Goal: Navigation & Orientation: Find specific page/section

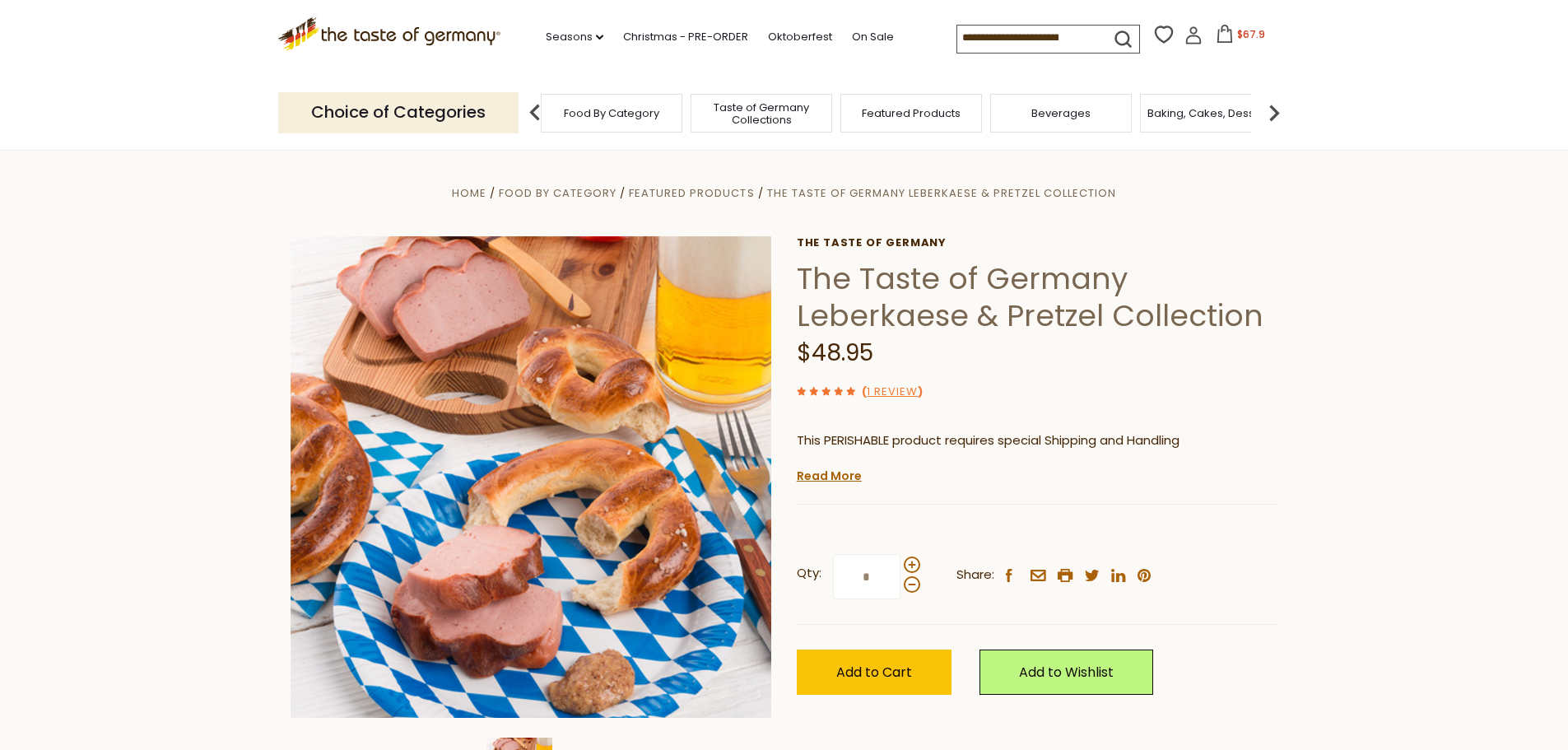
click at [645, 109] on span "Food By Category" at bounding box center [611, 113] width 95 height 13
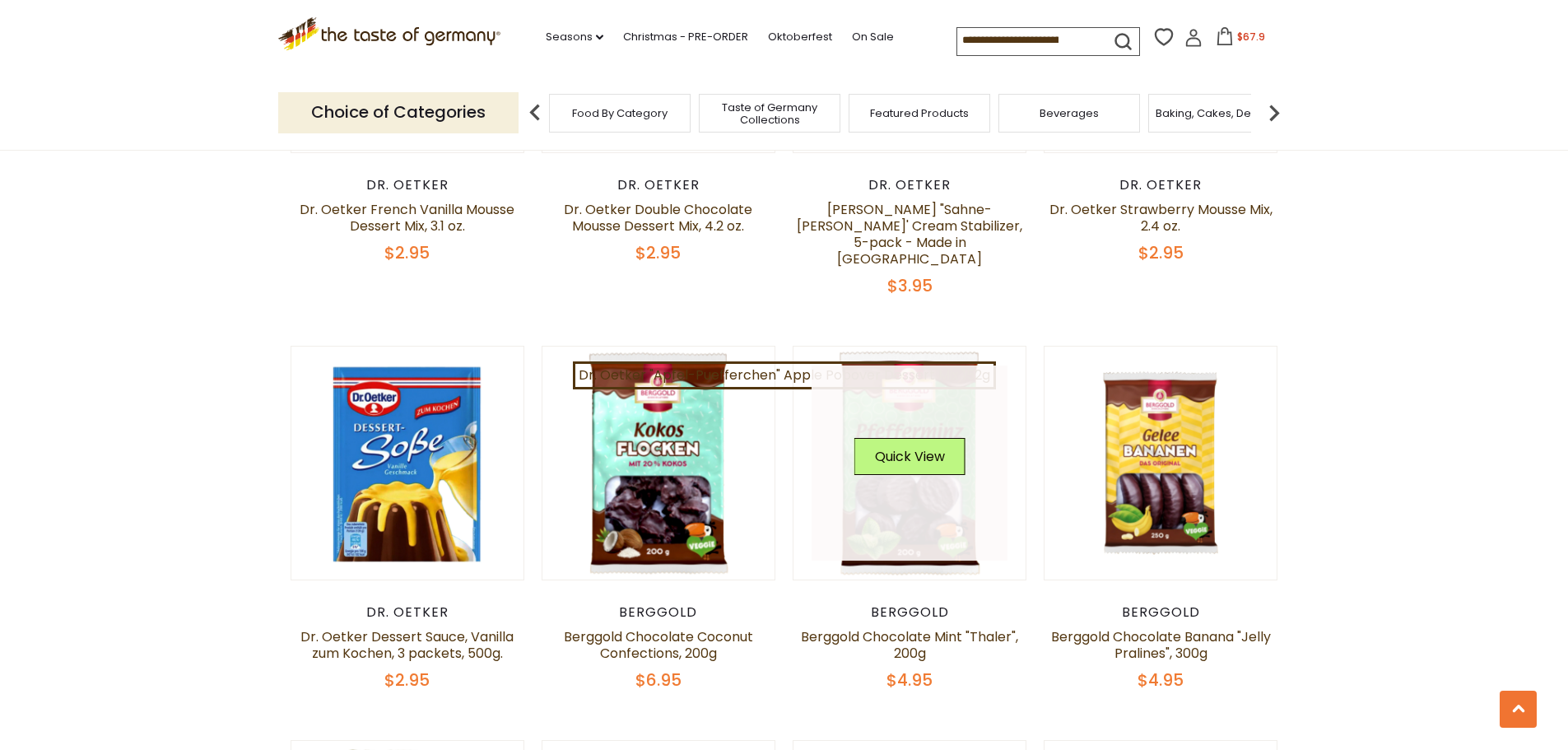
scroll to position [1646, 0]
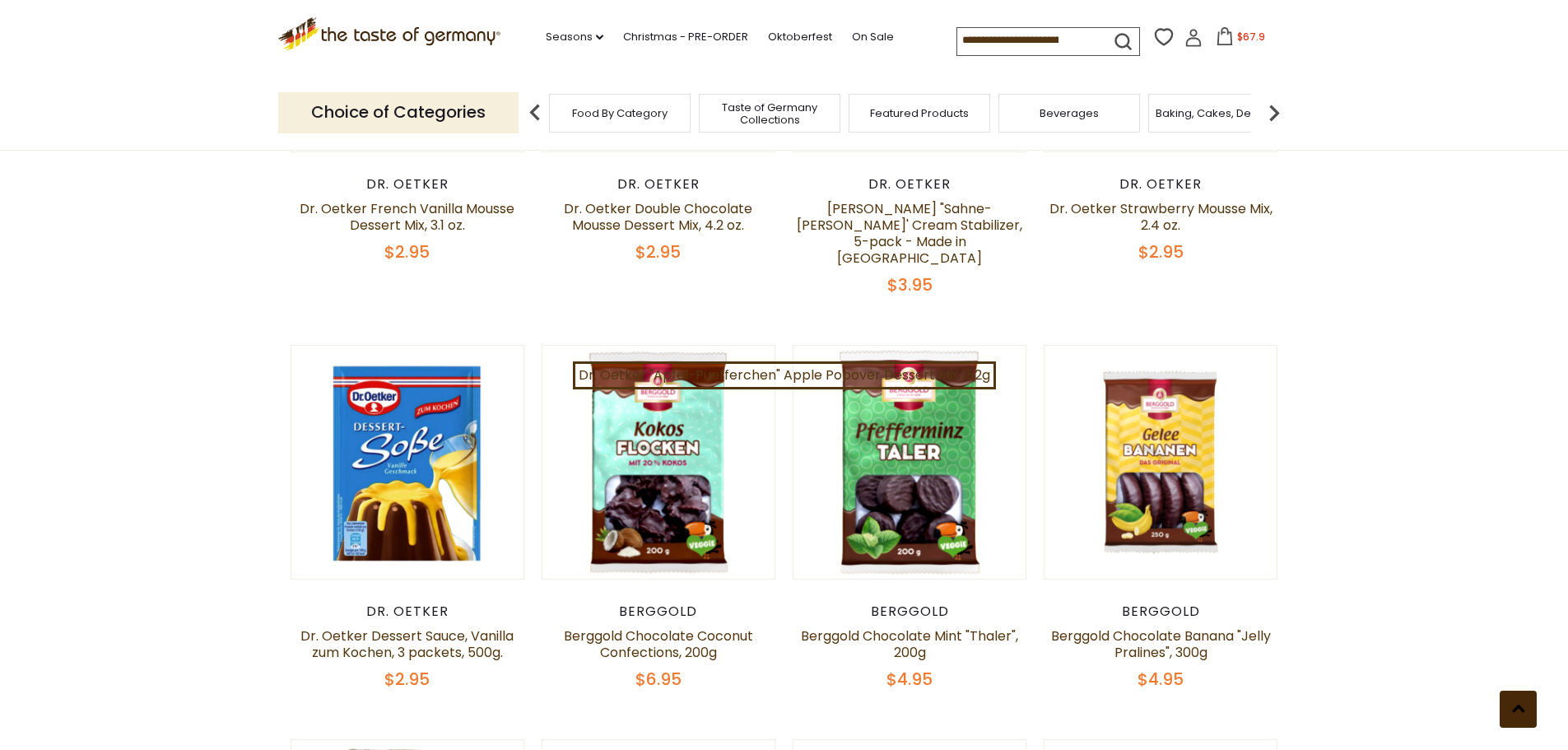
click at [1520, 702] on button at bounding box center [1518, 709] width 37 height 37
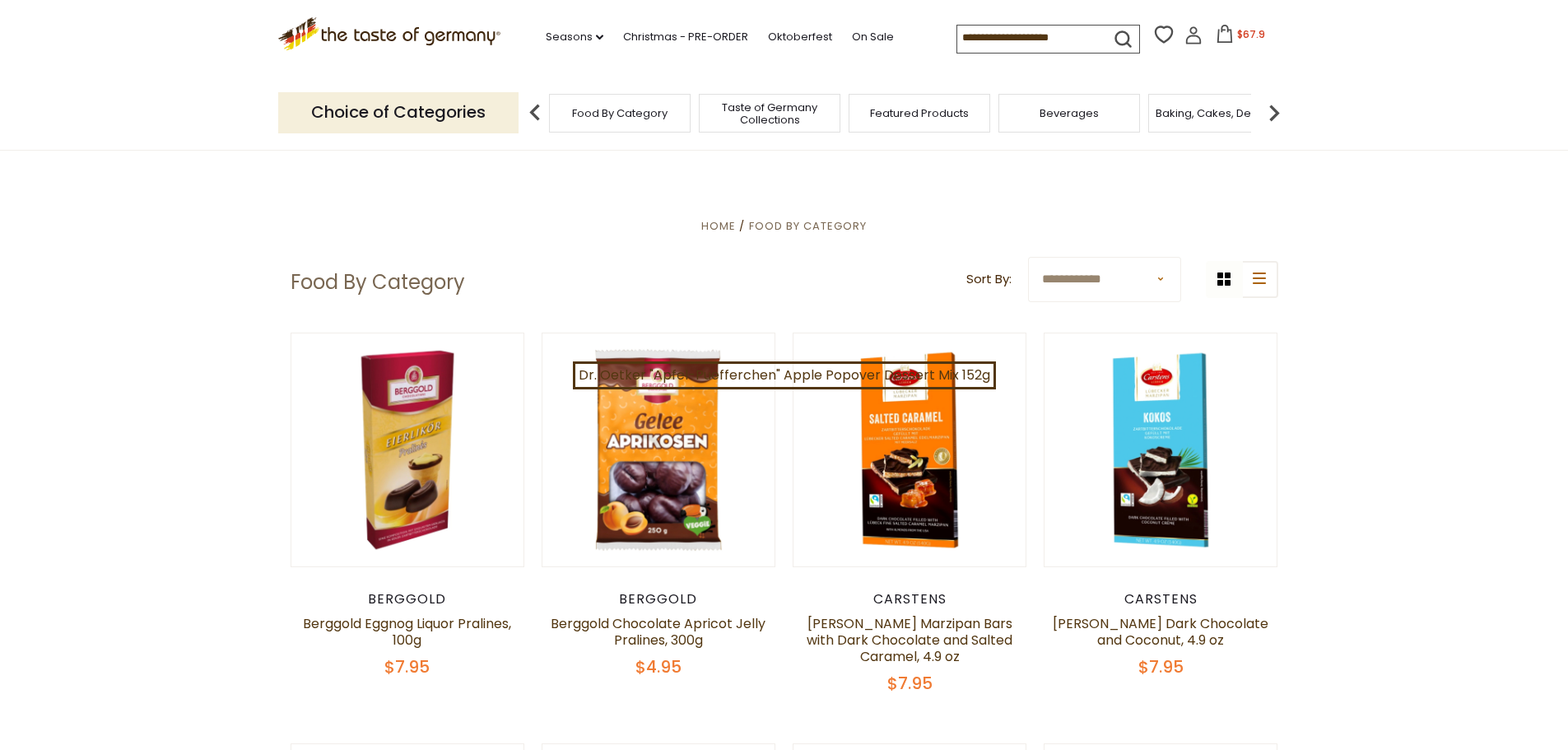
click at [1274, 116] on img at bounding box center [1273, 112] width 33 height 33
click at [1276, 107] on img at bounding box center [1273, 112] width 33 height 33
click at [1273, 107] on img at bounding box center [1273, 112] width 33 height 33
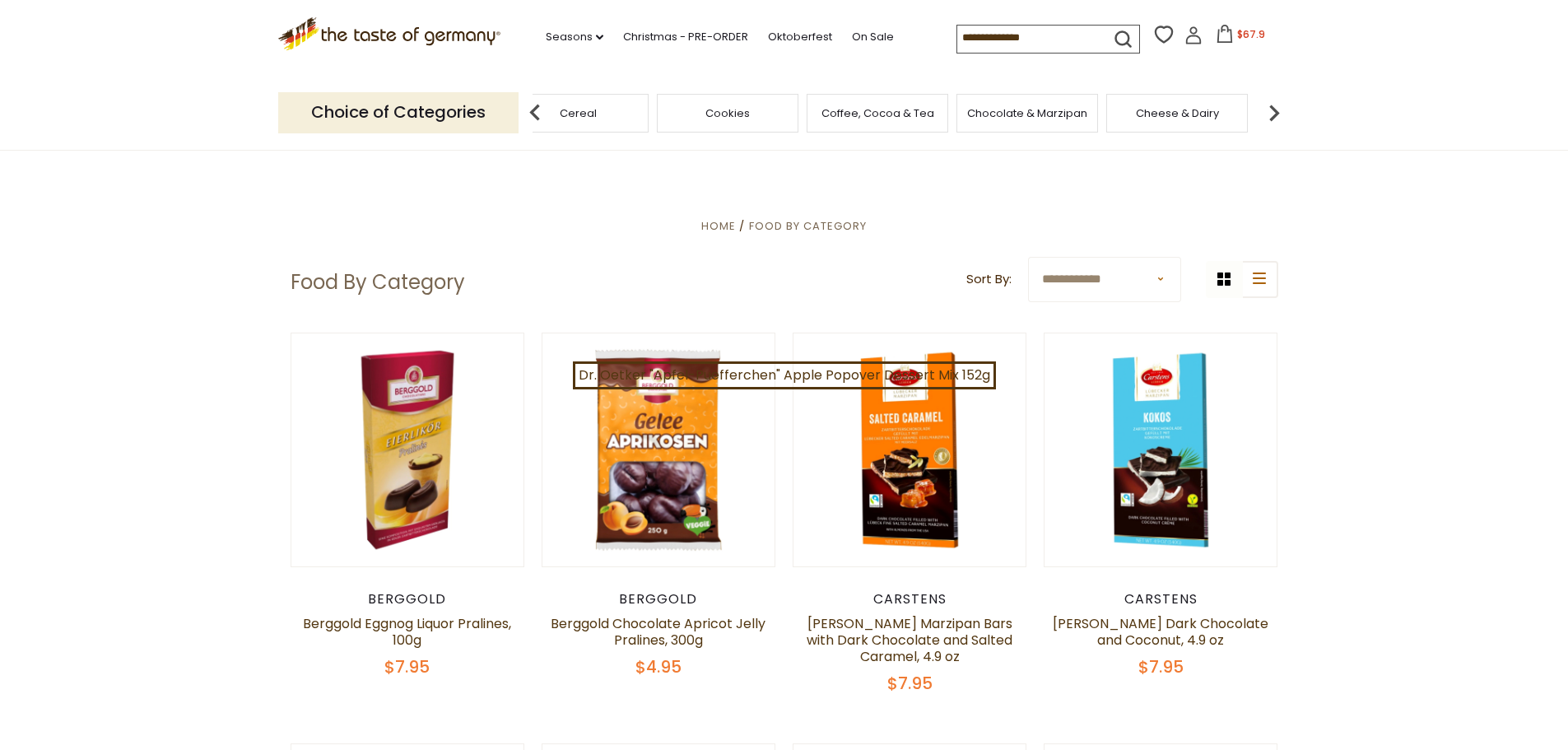
click at [1273, 107] on img at bounding box center [1273, 112] width 33 height 33
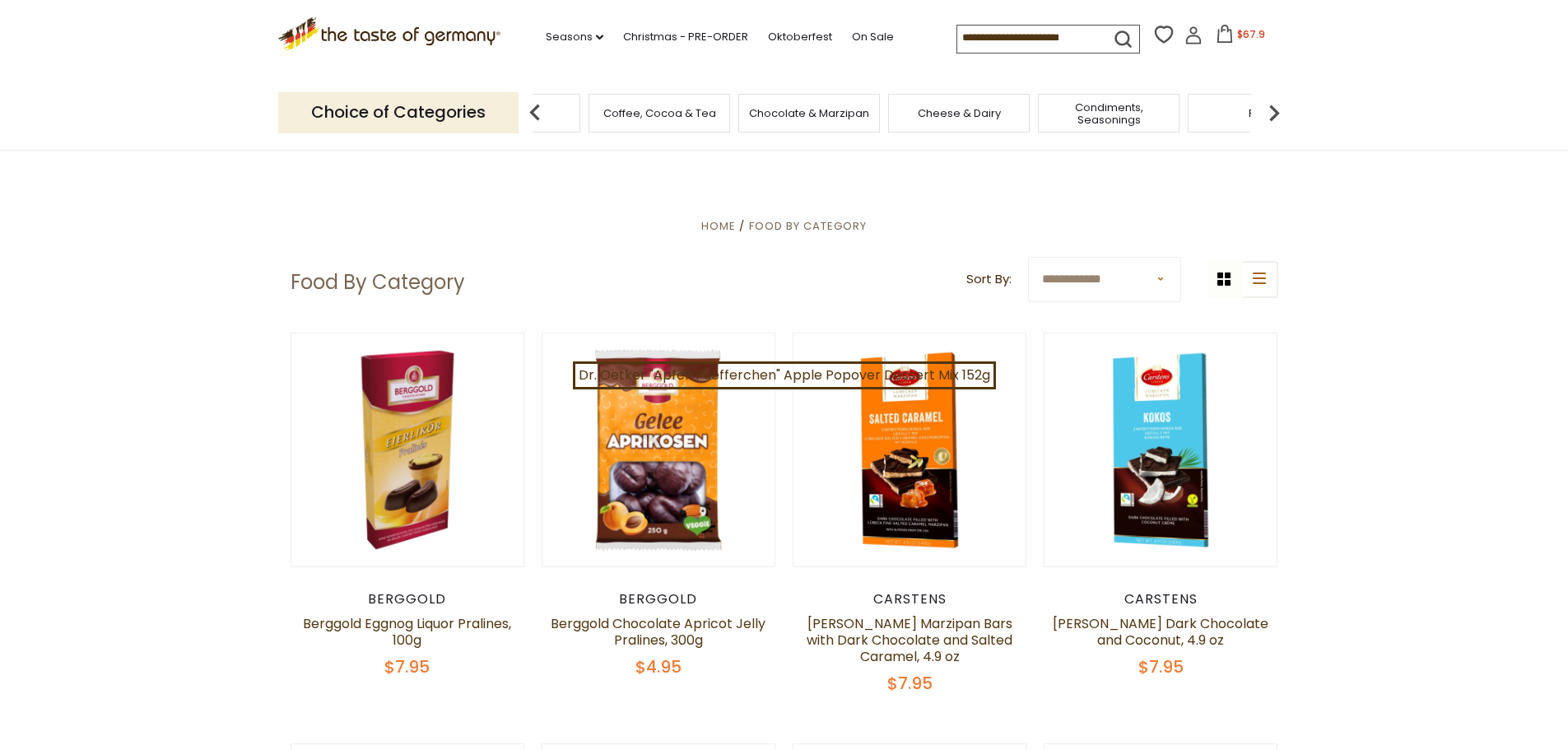
click at [1273, 107] on img at bounding box center [1273, 112] width 33 height 33
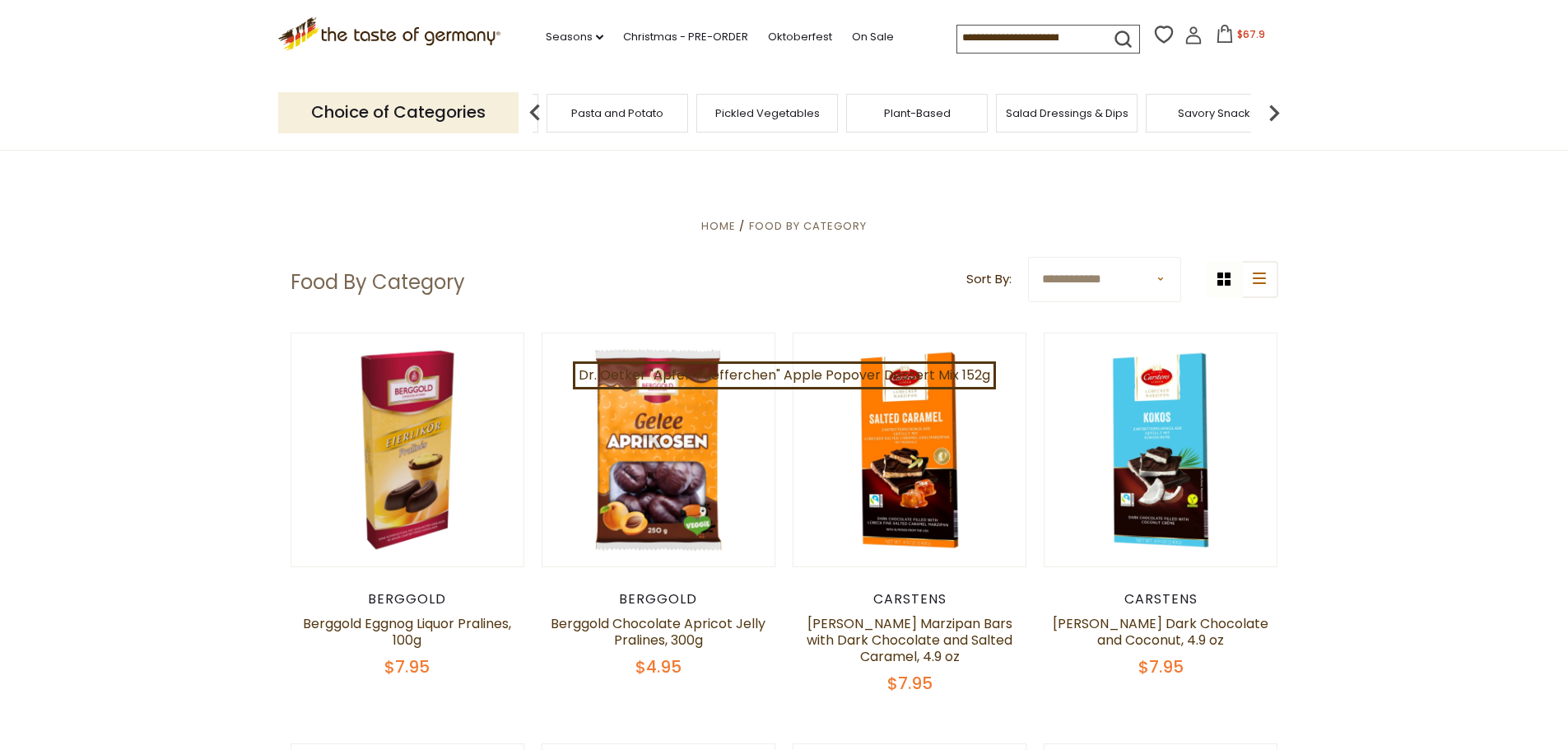
click at [1273, 107] on img at bounding box center [1273, 112] width 33 height 33
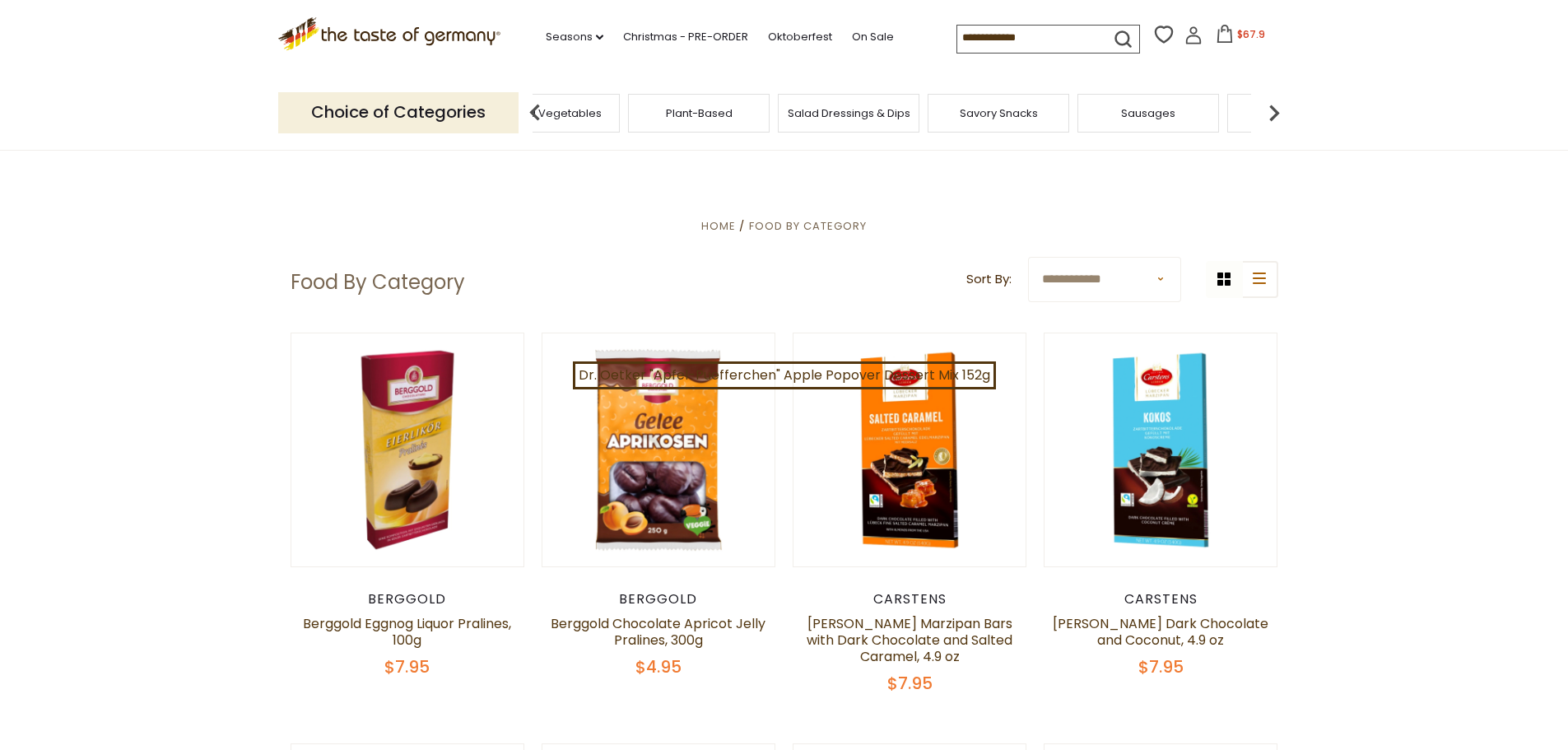
click at [1273, 107] on img at bounding box center [1273, 112] width 33 height 33
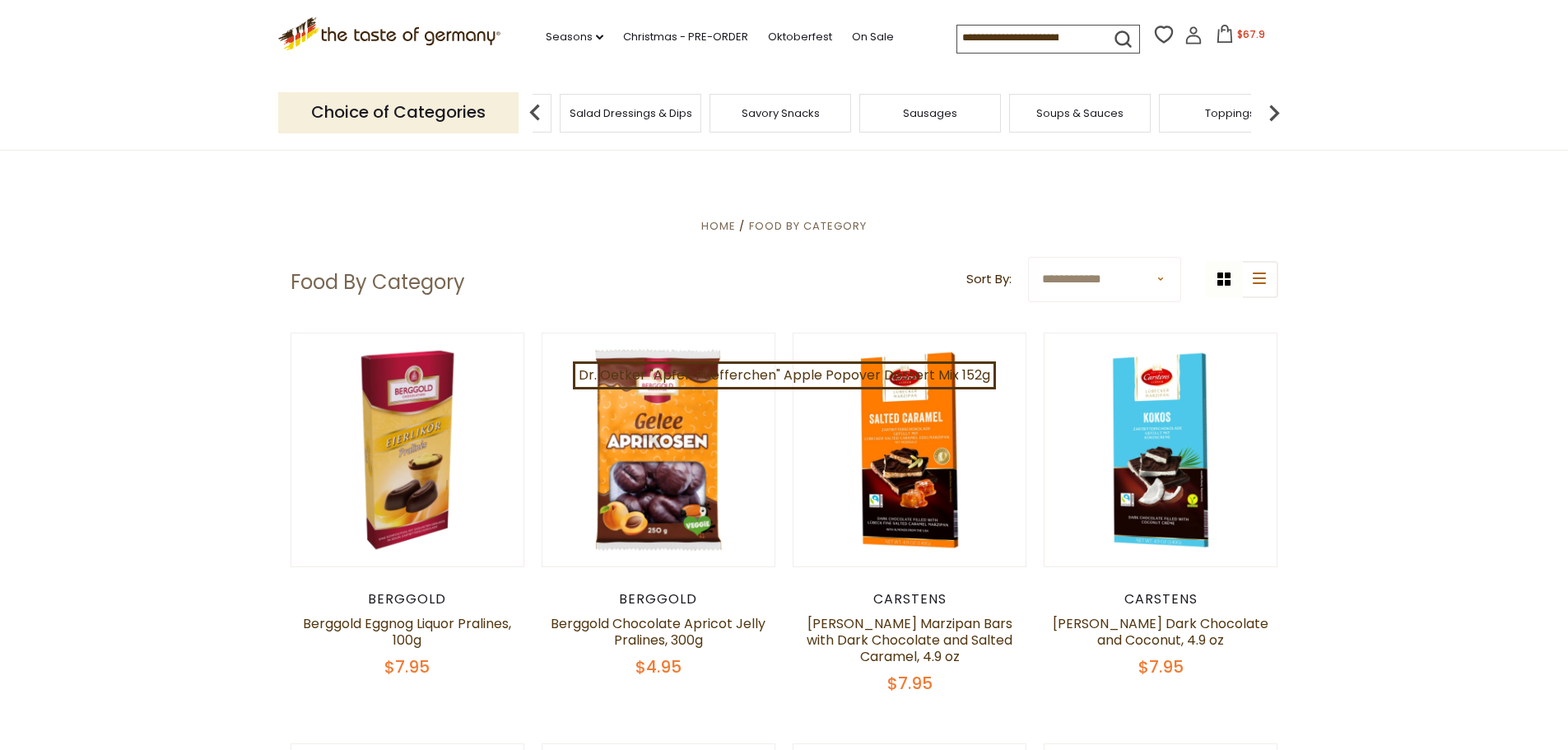
click at [1273, 107] on img at bounding box center [1273, 112] width 33 height 33
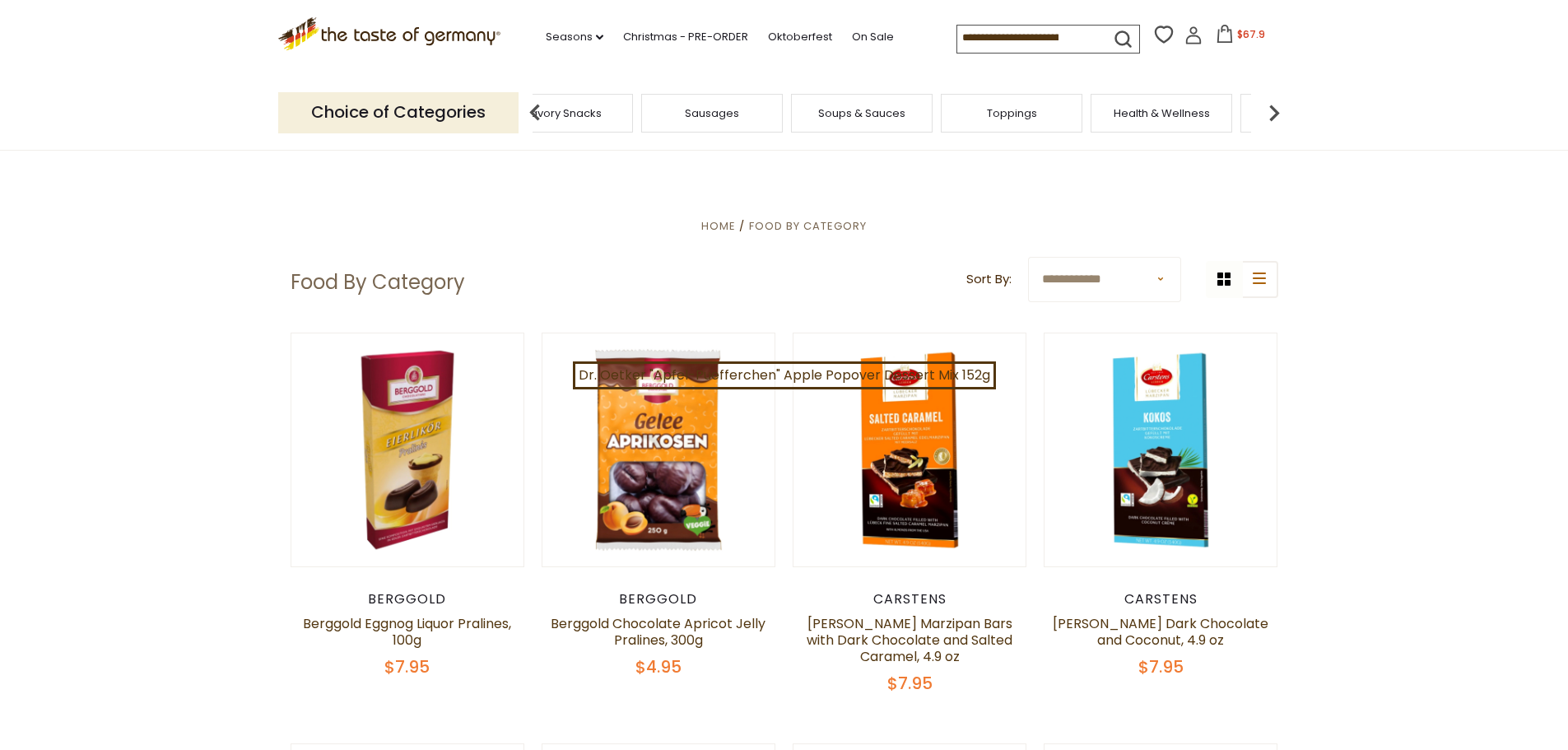
click at [1273, 107] on img at bounding box center [1273, 112] width 33 height 33
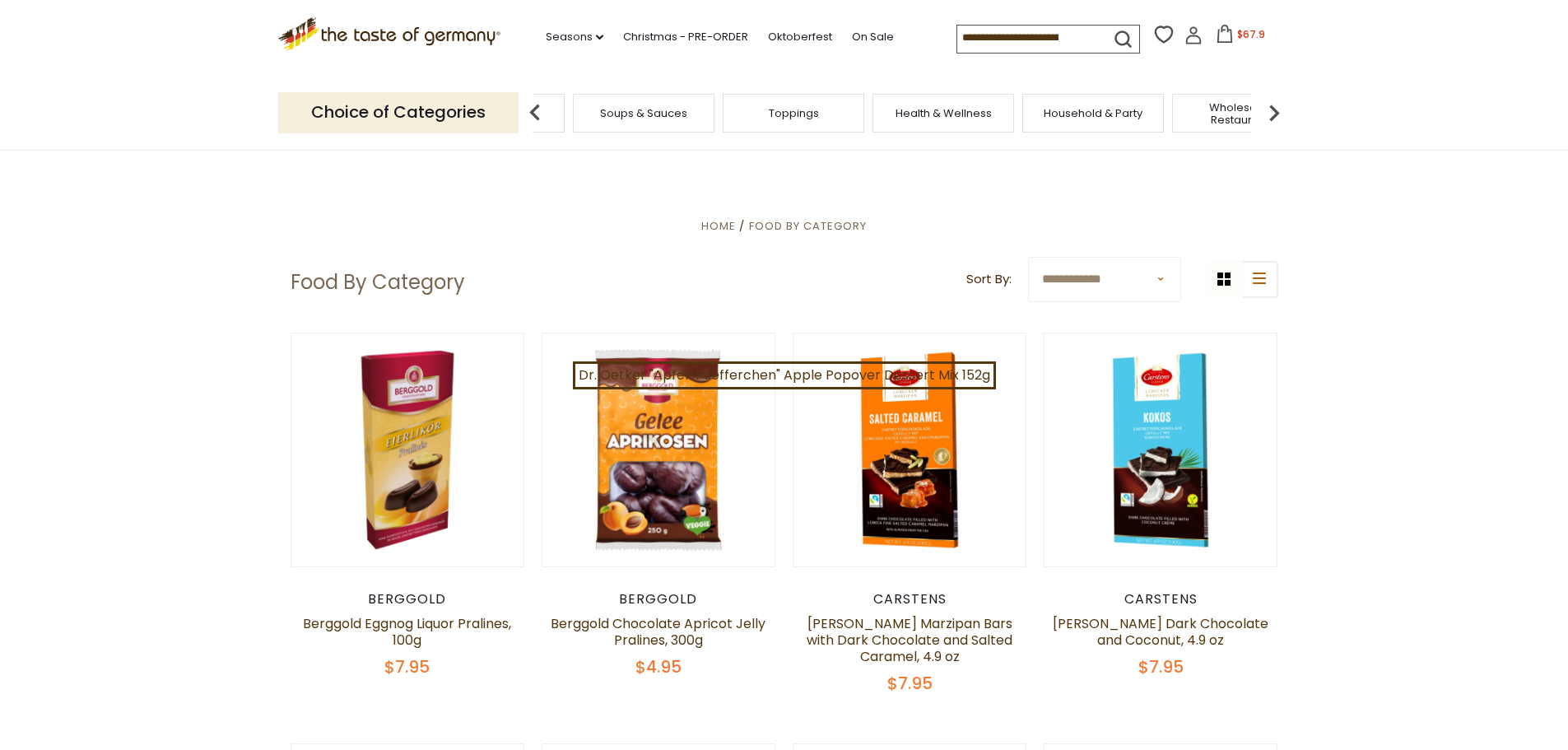
click at [1273, 107] on img at bounding box center [1273, 112] width 33 height 33
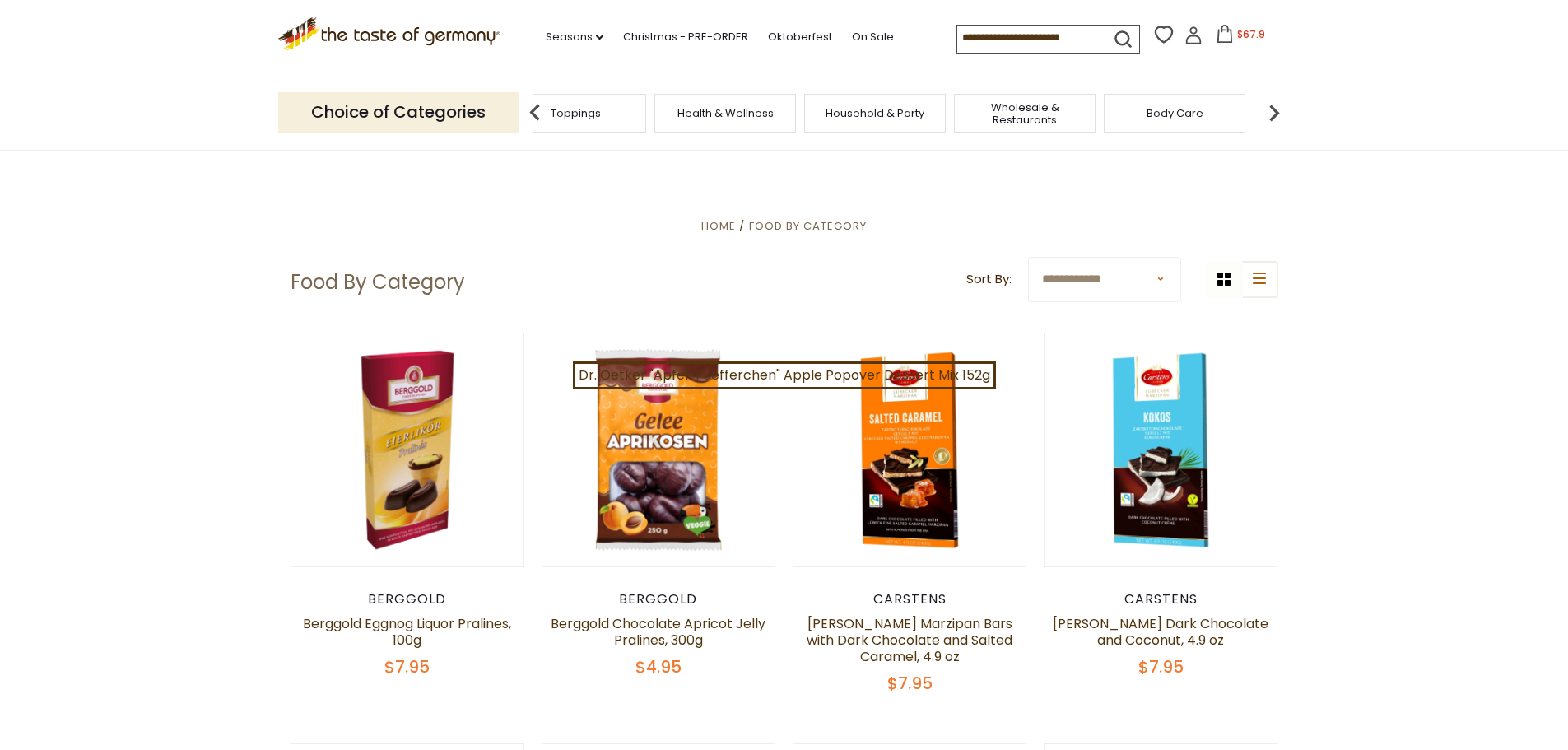
click at [1273, 107] on img at bounding box center [1273, 112] width 33 height 33
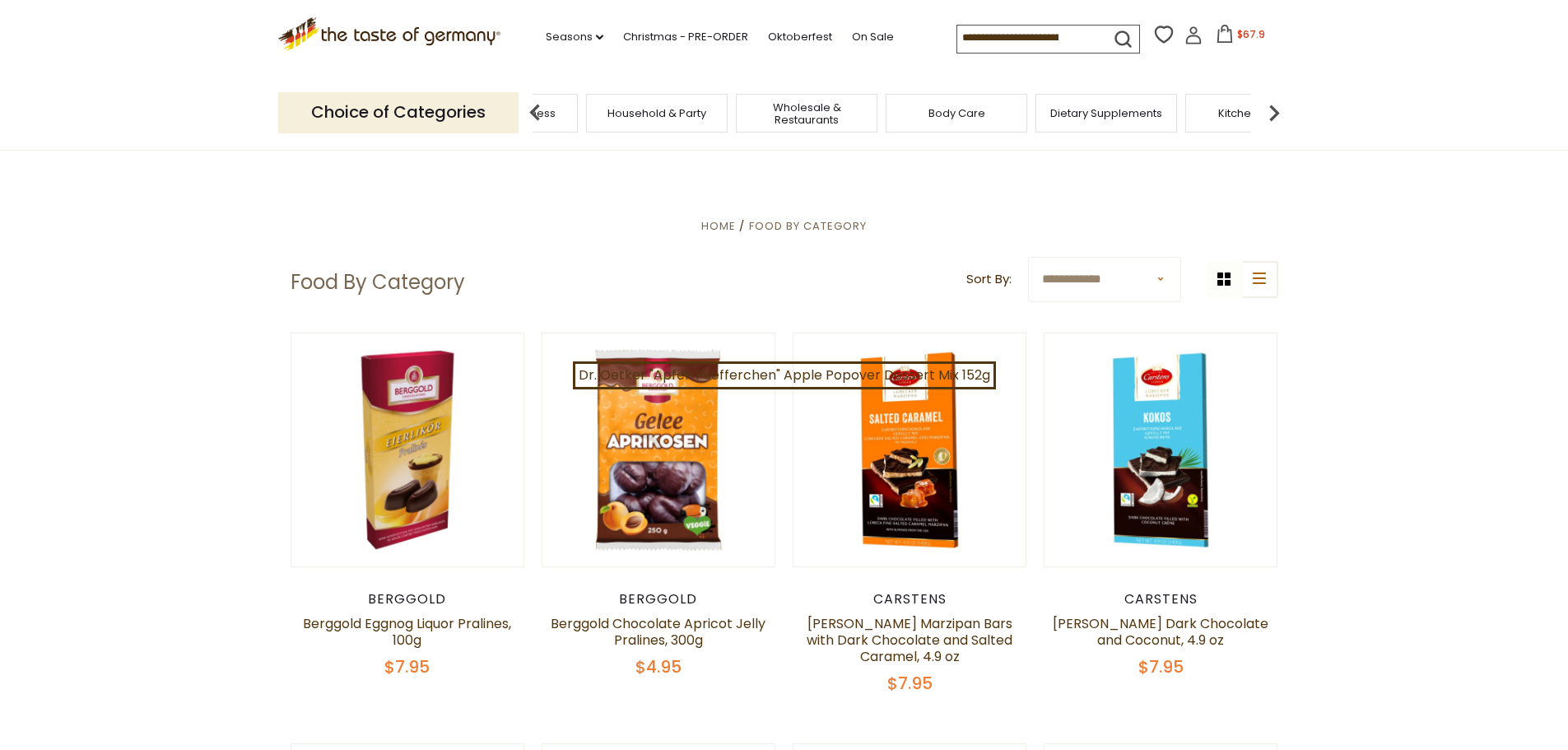
click at [1273, 107] on img at bounding box center [1273, 112] width 33 height 33
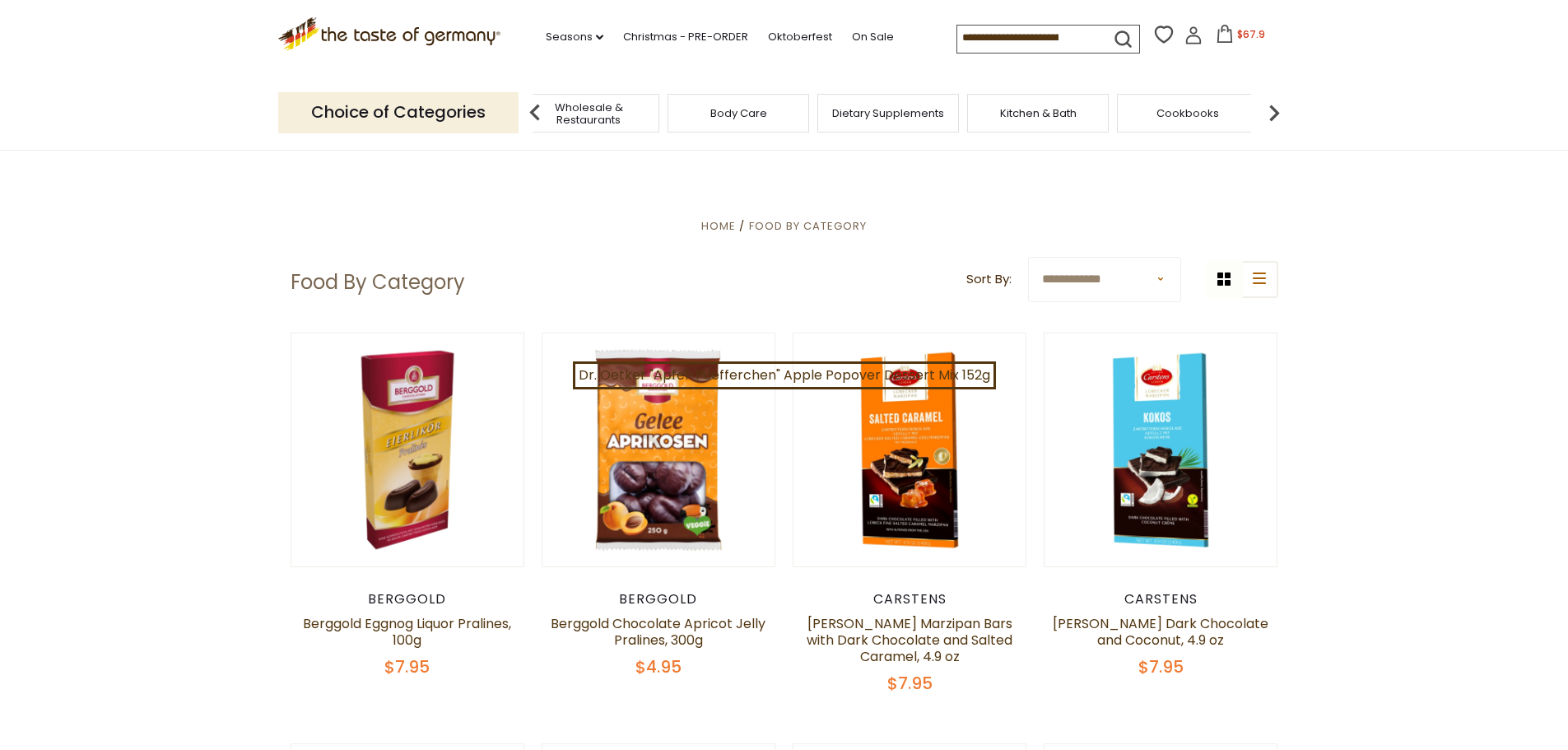
click at [1273, 107] on img at bounding box center [1273, 112] width 33 height 33
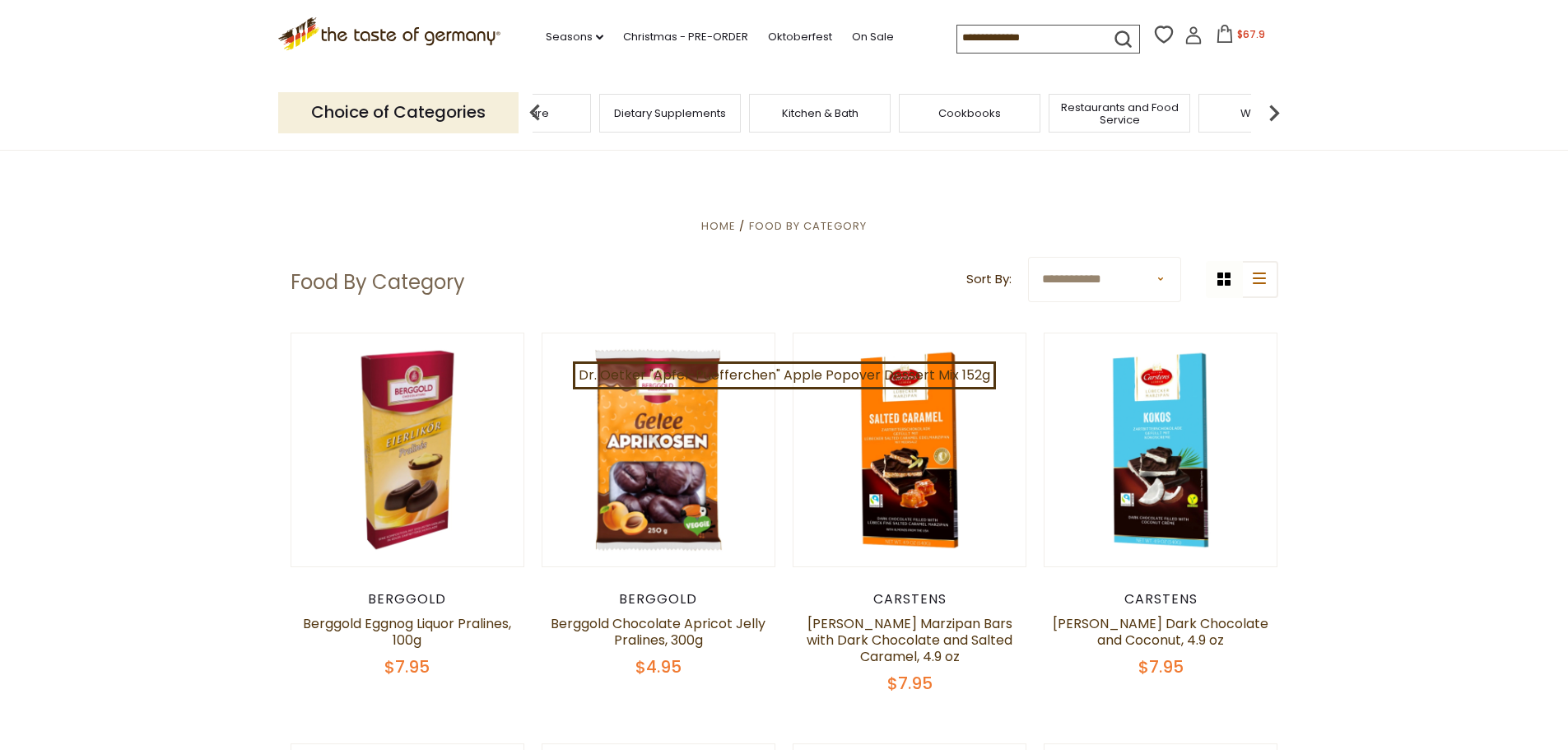
click at [1273, 107] on img at bounding box center [1273, 112] width 33 height 33
